Goal: Information Seeking & Learning: Learn about a topic

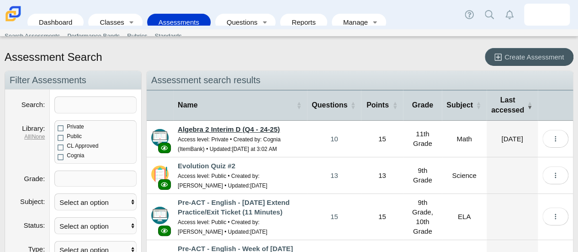
scroll to position [137, 0]
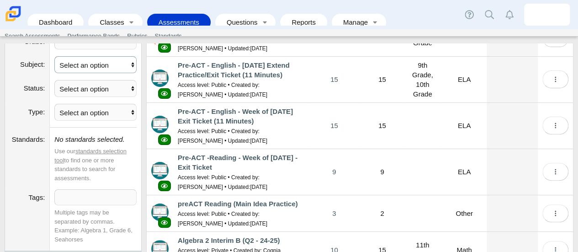
click at [100, 63] on select "Select an option ELA Math Science Social Emotional Social Studies World Languag…" at bounding box center [95, 64] width 82 height 17
select select "math"
click at [54, 56] on select "Select an option ELA Math Science Social Emotional Social Studies World Languag…" at bounding box center [95, 64] width 82 height 17
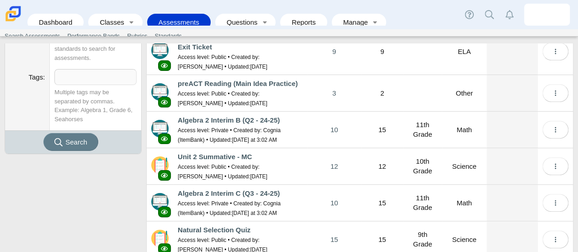
scroll to position [288, 0]
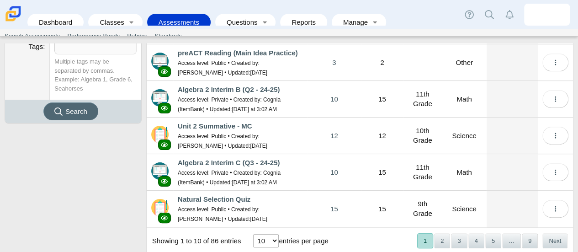
click at [86, 111] on span "Search" at bounding box center [76, 111] width 22 height 8
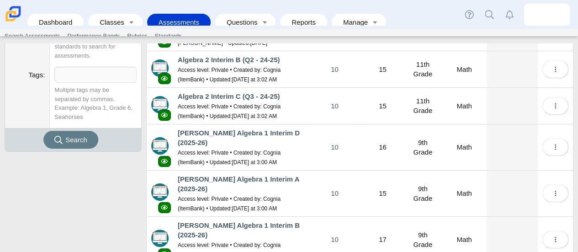
scroll to position [274, 0]
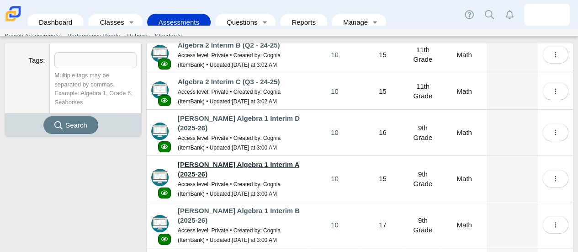
click at [238, 160] on link "[PERSON_NAME] Algebra 1 Interim A (2025-26)" at bounding box center [238, 168] width 121 height 17
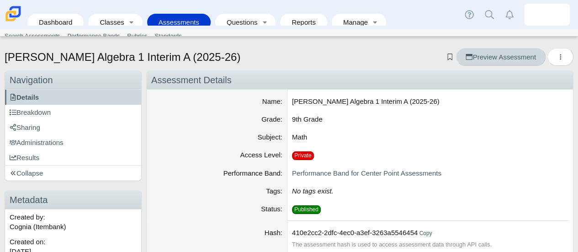
click at [500, 50] on link "Preview Assessment" at bounding box center [500, 57] width 89 height 18
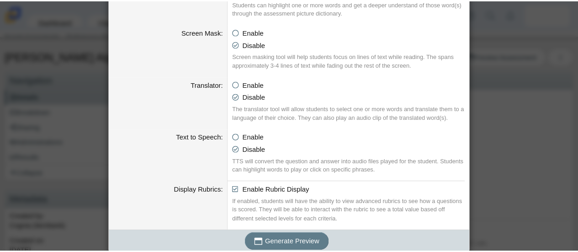
scroll to position [521, 0]
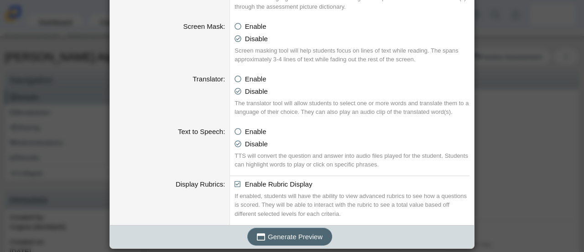
click at [272, 239] on span "Generate Preview" at bounding box center [295, 236] width 55 height 8
click at [77, 144] on div "Generating an Assessment Preview Calculator Enable Basic Calculator Scientific …" at bounding box center [292, 126] width 584 height 252
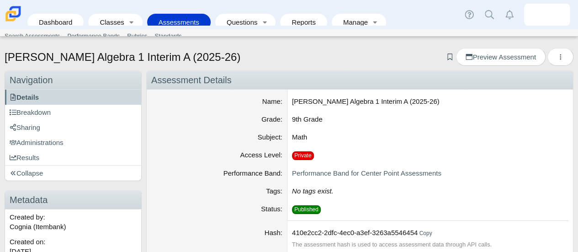
scroll to position [30, 0]
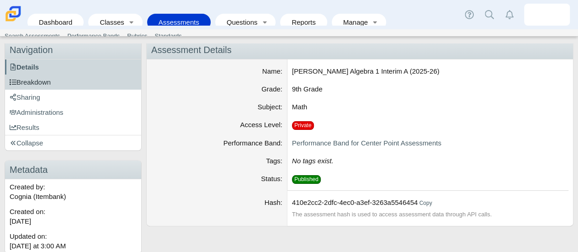
click at [89, 84] on link "Breakdown" at bounding box center [73, 81] width 136 height 15
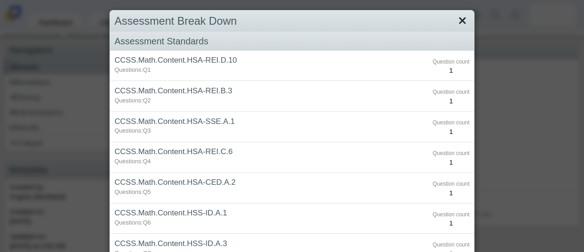
click at [459, 18] on link "Close" at bounding box center [463, 21] width 14 height 16
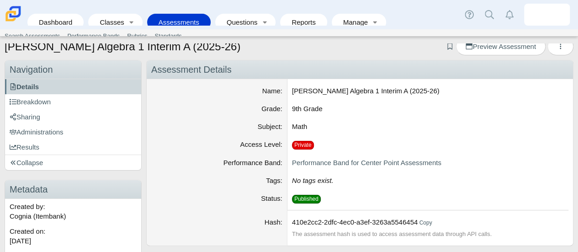
scroll to position [0, 0]
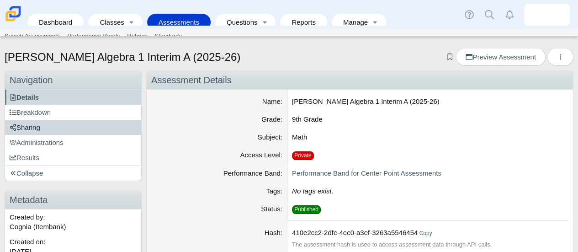
click at [90, 129] on link "Sharing" at bounding box center [73, 127] width 136 height 15
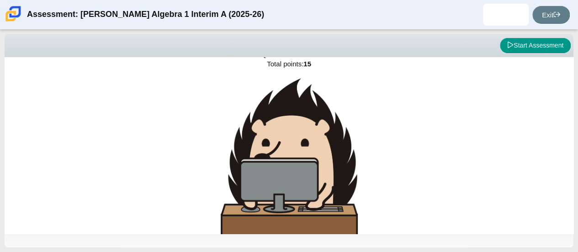
scroll to position [65, 0]
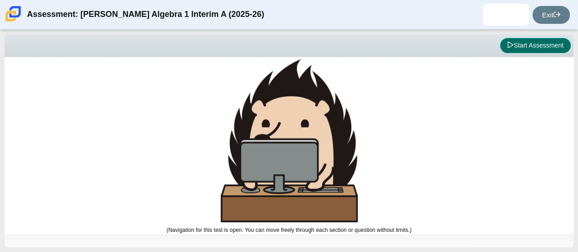
click at [517, 49] on button "Start Assessment" at bounding box center [535, 46] width 71 height 16
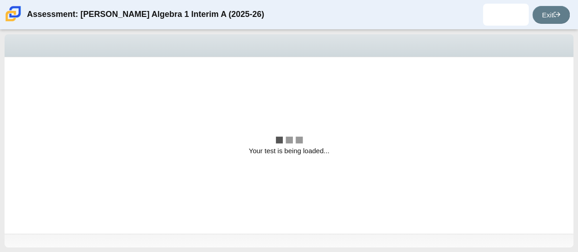
scroll to position [0, 0]
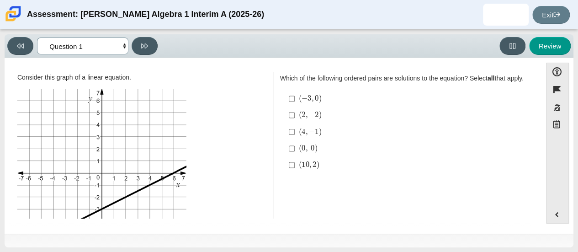
click at [119, 52] on select "Questions Question 1 Question 2 Question 3 Question 4 Question 5 Question 6 Que…" at bounding box center [82, 45] width 91 height 17
click at [37, 37] on select "Questions Question 1 Question 2 Question 3 Question 4 Question 5 Question 6 Que…" at bounding box center [82, 45] width 91 height 17
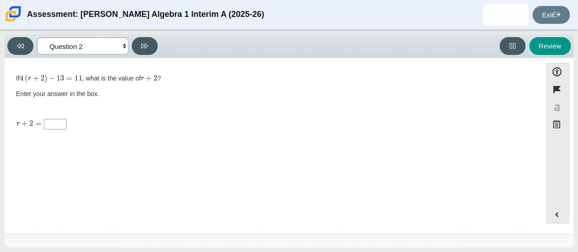
click at [104, 43] on select "Questions Question 1 Question 2 Question 3 Question 4 Question 5 Question 6 Que…" at bounding box center [82, 45] width 91 height 17
click at [37, 37] on select "Questions Question 1 Question 2 Question 3 Question 4 Question 5 Question 6 Que…" at bounding box center [82, 45] width 91 height 17
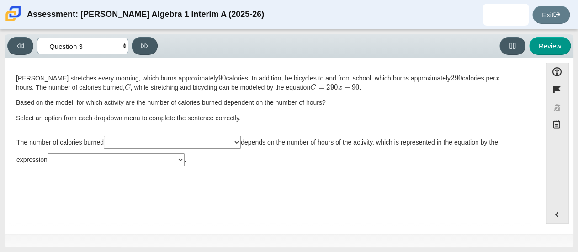
click at [104, 53] on select "Questions Question 1 Question 2 Question 3 Question 4 Question 5 Question 6 Que…" at bounding box center [82, 45] width 91 height 17
click at [37, 37] on select "Questions Question 1 Question 2 Question 3 Question 4 Question 5 Question 6 Que…" at bounding box center [82, 45] width 91 height 17
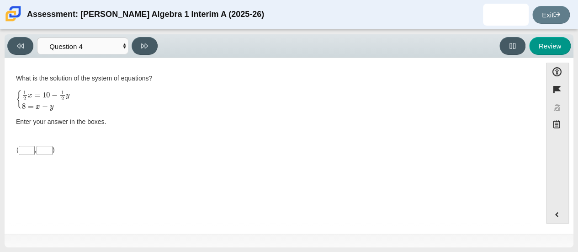
click at [109, 55] on div "Viewing Question 4 of 10 in Pacing Mode Questions Question 1 Question 2 Questio…" at bounding box center [289, 46] width 569 height 24
click at [107, 49] on select "Questions Question 1 Question 2 Question 3 Question 4 Question 5 Question 6 Que…" at bounding box center [82, 45] width 91 height 17
click at [37, 37] on select "Questions Question 1 Question 2 Question 3 Question 4 Question 5 Question 6 Que…" at bounding box center [82, 45] width 91 height 17
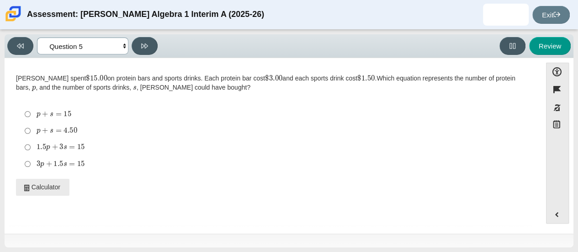
click at [106, 47] on select "Questions Question 1 Question 2 Question 3 Question 4 Question 5 Question 6 Que…" at bounding box center [82, 45] width 91 height 17
select select "CENT_82915222"
click at [37, 37] on select "Questions Question 1 Question 2 Question 3 Question 4 Question 5 Question 6 Que…" at bounding box center [82, 45] width 91 height 17
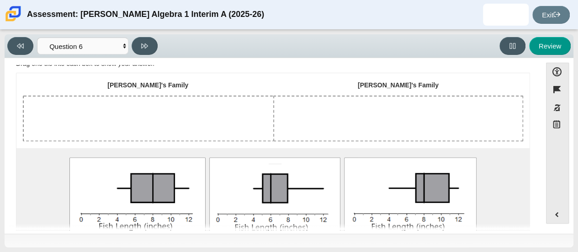
scroll to position [183, 0]
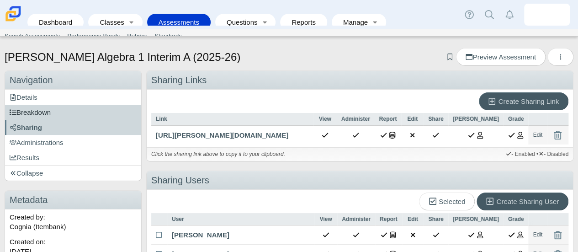
click at [100, 110] on link "Breakdown" at bounding box center [73, 112] width 136 height 15
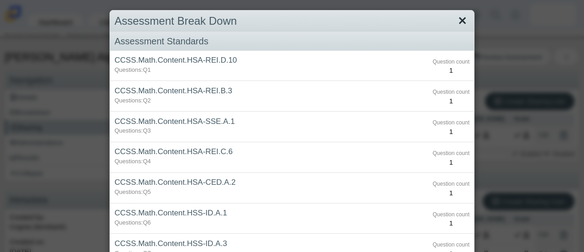
click at [456, 25] on link "Close" at bounding box center [463, 21] width 14 height 16
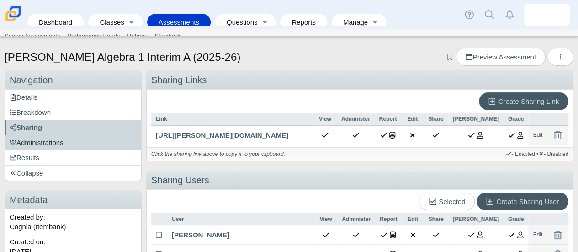
click at [83, 139] on link "Administrations" at bounding box center [73, 142] width 136 height 15
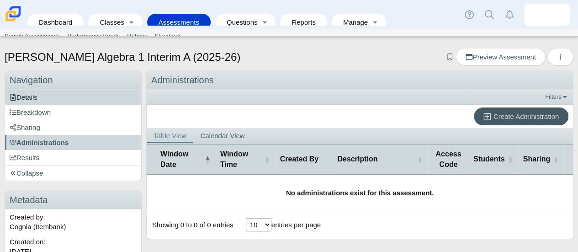
click at [100, 99] on link "Details" at bounding box center [73, 96] width 136 height 15
